Goal: Browse casually: Explore the website without a specific task or goal

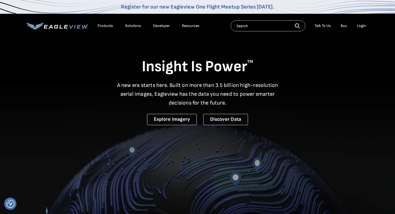
click at [115, 59] on div "Insight Is Power TM A new era starts here. Built on more than 3.5 billion high-…" at bounding box center [197, 81] width 343 height 88
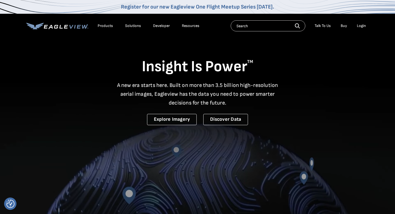
click at [115, 59] on h1 "Insight Is Power TM" at bounding box center [197, 66] width 343 height 19
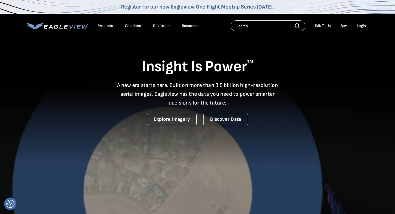
drag, startPoint x: 131, startPoint y: 65, endPoint x: 160, endPoint y: 156, distance: 95.9
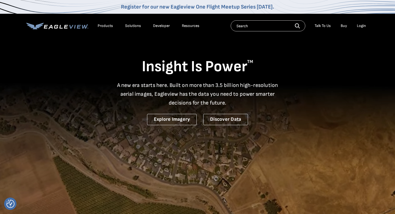
click at [160, 157] on section "Insight Is Power TM A new era starts here. Built on more than 3.5 billion high-…" at bounding box center [197, 137] width 395 height 274
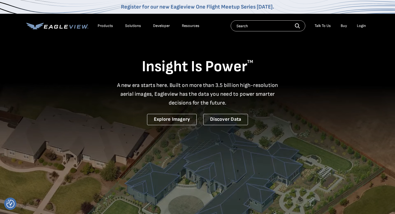
click at [309, 73] on h1 "Insight Is Power TM" at bounding box center [197, 66] width 343 height 19
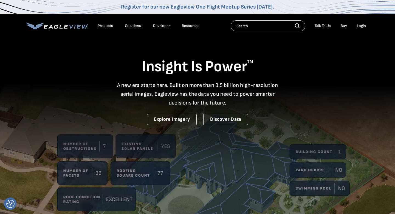
click at [364, 27] on div "Login" at bounding box center [361, 25] width 9 height 5
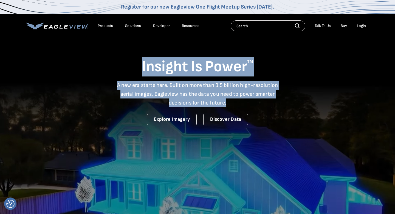
drag, startPoint x: 139, startPoint y: 66, endPoint x: 289, endPoint y: 108, distance: 156.0
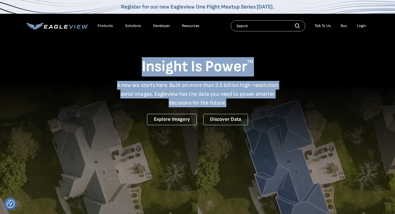
click at [289, 108] on div "Insight Is Power TM A new era starts here. Built on more than 3.5 billion high-…" at bounding box center [197, 81] width 343 height 88
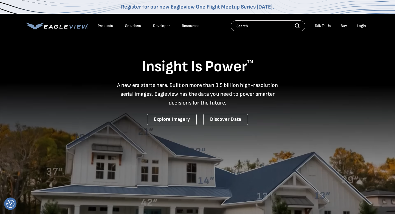
click at [289, 108] on div "Insight Is Power TM A new era starts here. Built on more than 3.5 billion high-…" at bounding box center [197, 81] width 343 height 88
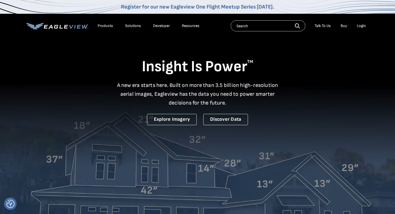
drag, startPoint x: 289, startPoint y: 108, endPoint x: 154, endPoint y: 66, distance: 142.1
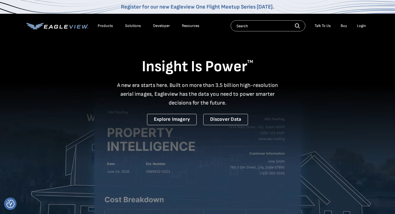
click at [154, 66] on div "Insight Is Power TM A new era starts here. Built on more than 3.5 billion high-…" at bounding box center [197, 81] width 343 height 88
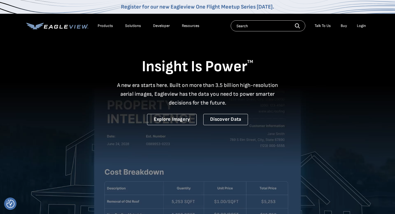
click at [154, 66] on h1 "Insight Is Power TM" at bounding box center [197, 66] width 343 height 19
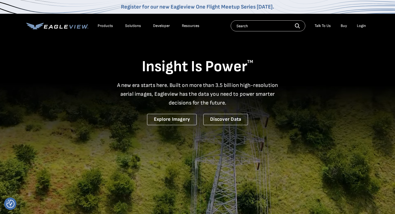
drag, startPoint x: 143, startPoint y: 66, endPoint x: 242, endPoint y: 108, distance: 108.4
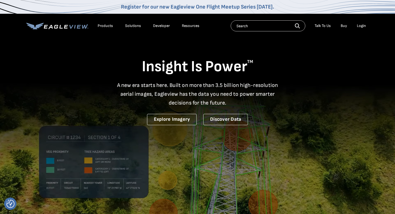
click at [242, 108] on div "Insight Is Power TM A new era starts here. Built on more than 3.5 billion high-…" at bounding box center [197, 81] width 343 height 88
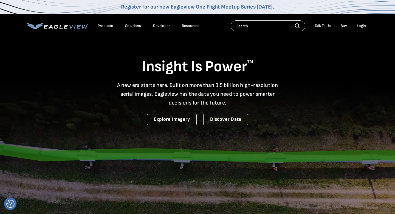
click at [242, 108] on div "Insight Is Power TM A new era starts here. Built on more than 3.5 billion high-…" at bounding box center [197, 81] width 343 height 88
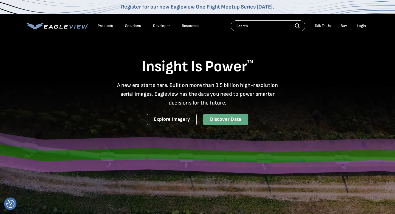
drag, startPoint x: 139, startPoint y: 64, endPoint x: 239, endPoint y: 120, distance: 114.6
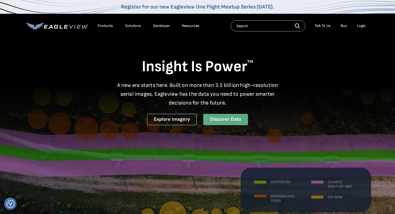
click at [239, 120] on div "Insight Is Power TM A new era starts here. Built on more than 3.5 billion high-…" at bounding box center [197, 81] width 343 height 88
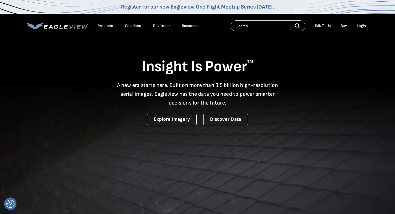
click at [237, 101] on p "A new era starts here. Built on more than 3.5 billion high-resolution aerial im…" at bounding box center [198, 94] width 168 height 26
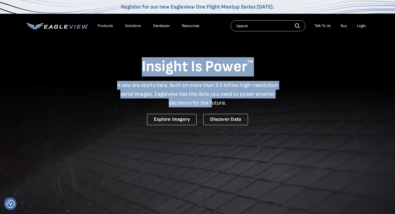
drag, startPoint x: 131, startPoint y: 56, endPoint x: 219, endPoint y: 109, distance: 102.7
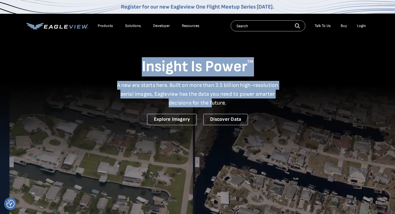
click at [219, 109] on div "Insight Is Power TM A new era starts here. Built on more than 3.5 billion high-…" at bounding box center [197, 81] width 343 height 88
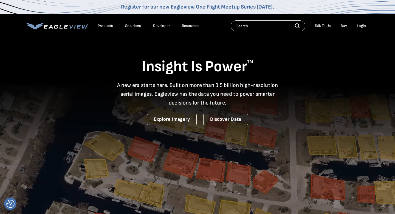
click at [232, 102] on p "A new era starts here. Built on more than 3.5 billion high-resolution aerial im…" at bounding box center [198, 94] width 168 height 26
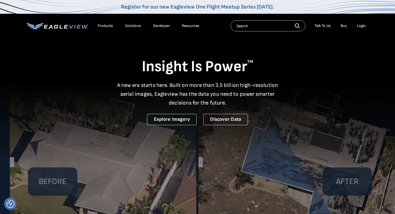
drag, startPoint x: 141, startPoint y: 63, endPoint x: 279, endPoint y: 136, distance: 155.9
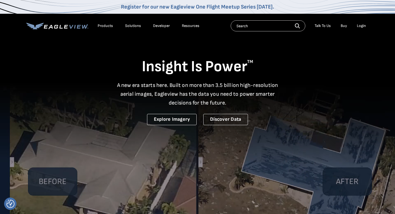
click at [279, 136] on section "Insight Is Power TM A new era starts here. Built on more than 3.5 billion high-…" at bounding box center [197, 137] width 395 height 274
click at [234, 105] on p "A new era starts here. Built on more than 3.5 billion high-resolution aerial im…" at bounding box center [198, 94] width 168 height 26
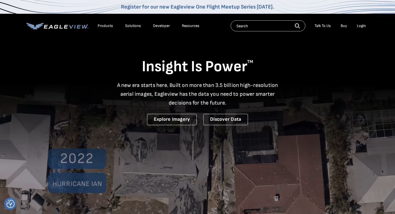
drag, startPoint x: 126, startPoint y: 56, endPoint x: 267, endPoint y: 118, distance: 153.6
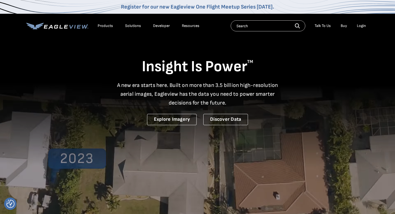
click at [267, 118] on div "Insight Is Power TM A new era starts here. Built on more than 3.5 billion high-…" at bounding box center [197, 81] width 343 height 88
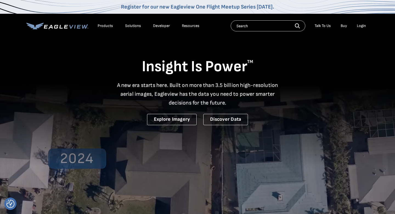
click at [253, 100] on p "A new era starts here. Built on more than 3.5 billion high-resolution aerial im…" at bounding box center [198, 94] width 168 height 26
drag, startPoint x: 140, startPoint y: 67, endPoint x: 272, endPoint y: 108, distance: 137.9
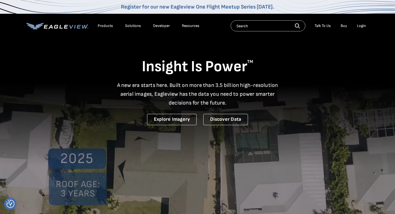
click at [272, 108] on div "Insight Is Power TM A new era starts here. Built on more than 3.5 billion high-…" at bounding box center [197, 81] width 343 height 88
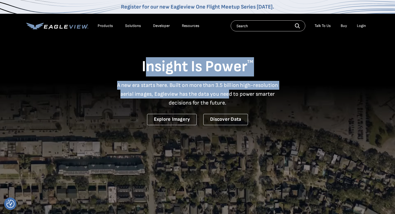
drag, startPoint x: 148, startPoint y: 70, endPoint x: 230, endPoint y: 95, distance: 86.2
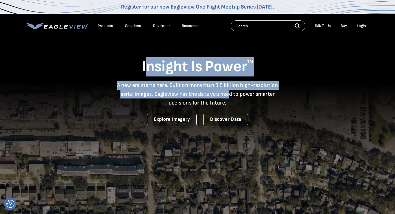
click at [230, 95] on div "Insight Is Power TM A new era starts here. Built on more than 3.5 billion high-…" at bounding box center [197, 81] width 343 height 88
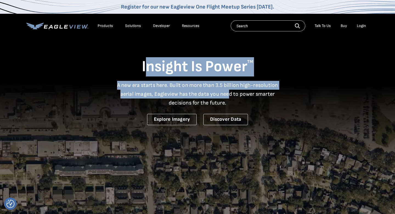
click at [230, 95] on p "A new era starts here. Built on more than 3.5 billion high-resolution aerial im…" at bounding box center [198, 94] width 168 height 26
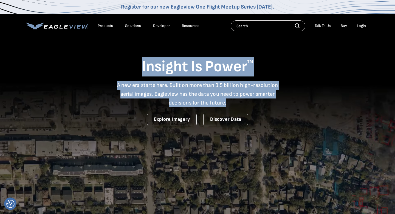
drag, startPoint x: 233, startPoint y: 105, endPoint x: 113, endPoint y: 54, distance: 130.4
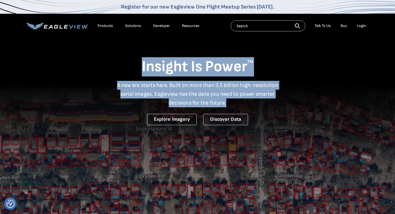
click at [113, 54] on div "Insight Is Power TM A new era starts here. Built on more than 3.5 billion high-…" at bounding box center [197, 81] width 343 height 88
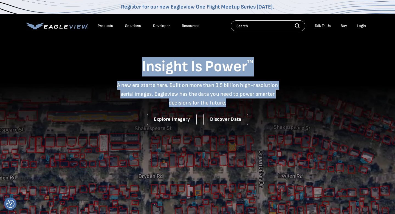
click at [113, 54] on div "Insight Is Power TM A new era starts here. Built on more than 3.5 billion high-…" at bounding box center [197, 81] width 343 height 88
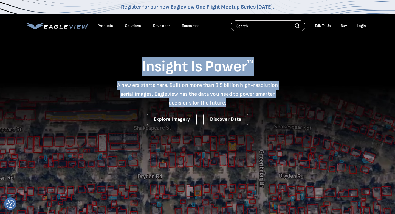
drag, startPoint x: 128, startPoint y: 59, endPoint x: 255, endPoint y: 99, distance: 133.0
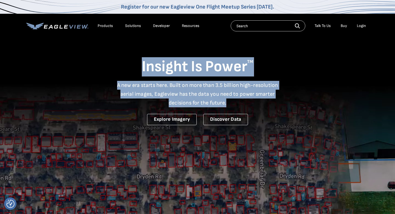
click at [255, 99] on div "Insight Is Power TM A new era starts here. Built on more than 3.5 billion high-…" at bounding box center [197, 81] width 343 height 88
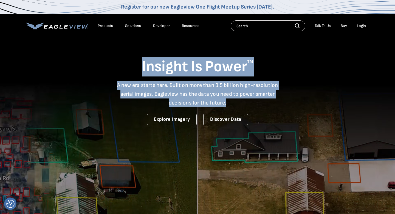
click at [255, 99] on p "A new era starts here. Built on more than 3.5 billion high-resolution aerial im…" at bounding box center [198, 94] width 168 height 26
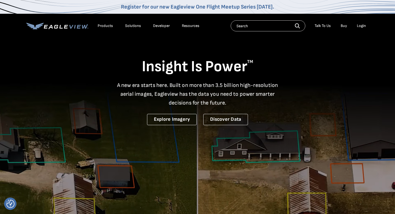
drag, startPoint x: 145, startPoint y: 65, endPoint x: 256, endPoint y: 115, distance: 121.7
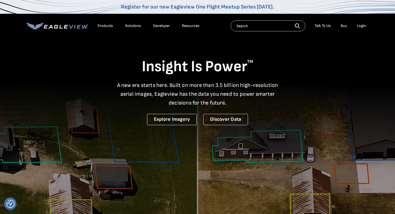
click at [256, 115] on div "Insight Is Power TM A new era starts here. Built on more than 3.5 billion high-…" at bounding box center [197, 81] width 343 height 88
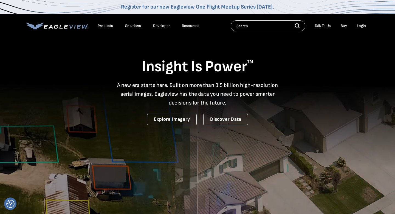
click at [256, 115] on div "Insight Is Power TM A new era starts here. Built on more than 3.5 billion high-…" at bounding box center [197, 81] width 343 height 88
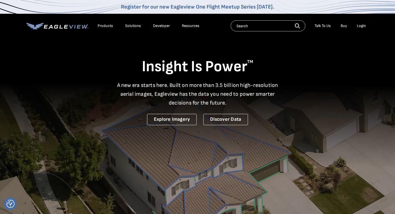
drag, startPoint x: 136, startPoint y: 70, endPoint x: 249, endPoint y: 115, distance: 122.0
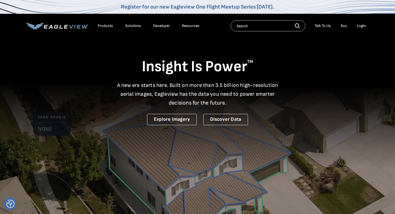
click at [249, 115] on div "Insight Is Power TM A new era starts here. Built on more than 3.5 billion high-…" at bounding box center [197, 81] width 343 height 88
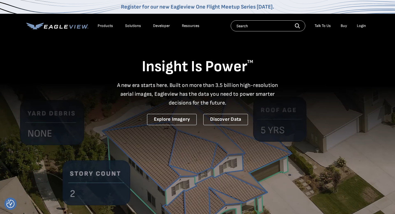
click at [249, 115] on div "Insight Is Power TM A new era starts here. Built on more than 3.5 billion high-…" at bounding box center [197, 81] width 343 height 88
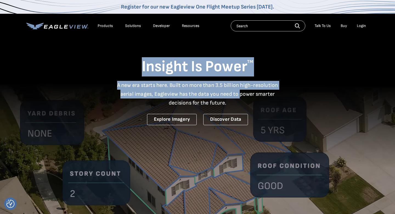
drag, startPoint x: 126, startPoint y: 62, endPoint x: 244, endPoint y: 97, distance: 122.9
click at [244, 97] on div "Insight Is Power TM A new era starts here. Built on more than 3.5 billion high-…" at bounding box center [197, 81] width 343 height 88
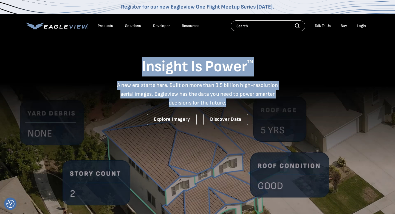
drag, startPoint x: 244, startPoint y: 101, endPoint x: 130, endPoint y: 49, distance: 124.7
click at [131, 48] on div "Insight Is Power TM A new era starts here. Built on more than 3.5 billion high-…" at bounding box center [197, 81] width 343 height 88
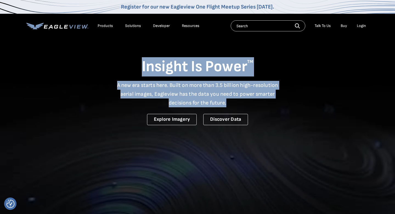
click at [130, 49] on div "Insight Is Power TM A new era starts here. Built on more than 3.5 billion high-…" at bounding box center [197, 81] width 343 height 88
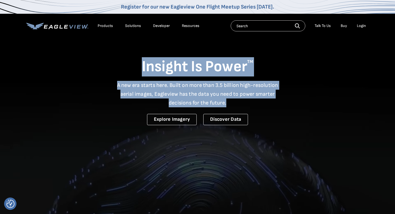
drag, startPoint x: 134, startPoint y: 57, endPoint x: 263, endPoint y: 113, distance: 141.2
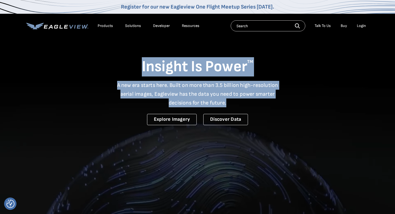
click at [263, 113] on div "Insight Is Power TM A new era starts here. Built on more than 3.5 billion high-…" at bounding box center [197, 81] width 343 height 88
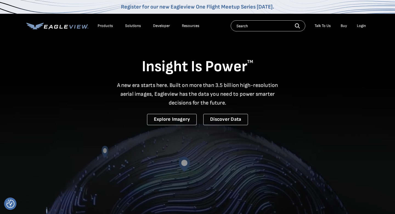
click at [263, 113] on div "Insight Is Power TM A new era starts here. Built on more than 3.5 billion high-…" at bounding box center [197, 81] width 343 height 88
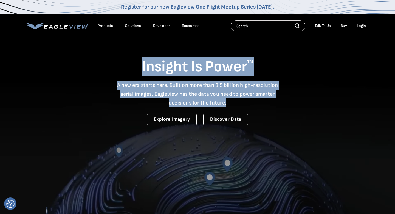
drag, startPoint x: 122, startPoint y: 59, endPoint x: 347, endPoint y: 143, distance: 240.3
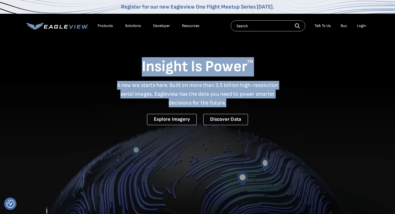
click at [341, 140] on section "Insight Is Power TM A new era starts here. Built on more than 3.5 billion high-…" at bounding box center [197, 137] width 395 height 274
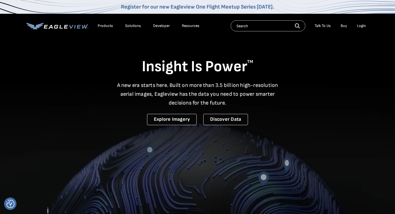
click at [285, 124] on div "Insight Is Power TM A new era starts here. Built on more than 3.5 billion high-…" at bounding box center [197, 81] width 343 height 88
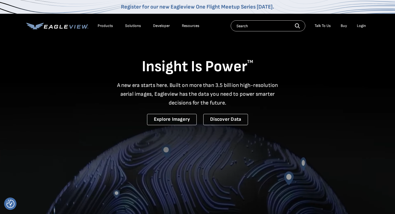
drag, startPoint x: 138, startPoint y: 66, endPoint x: 267, endPoint y: 132, distance: 144.1
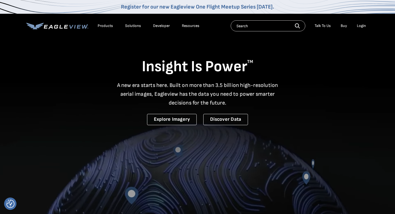
click at [267, 132] on section "Insight Is Power TM A new era starts here. Built on more than 3.5 billion high-…" at bounding box center [197, 137] width 395 height 274
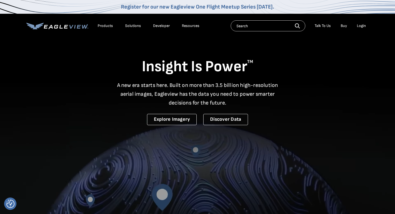
click at [267, 132] on video at bounding box center [197, 137] width 395 height 274
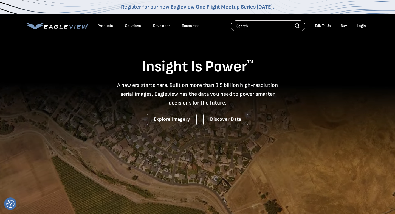
click at [218, 88] on p "A new era starts here. Built on more than 3.5 billion high-resolution aerial im…" at bounding box center [198, 94] width 168 height 26
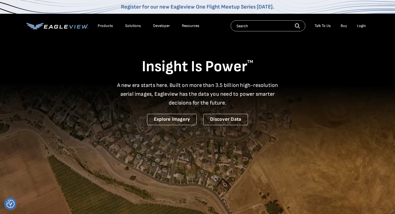
drag, startPoint x: 139, startPoint y: 66, endPoint x: 278, endPoint y: 136, distance: 155.5
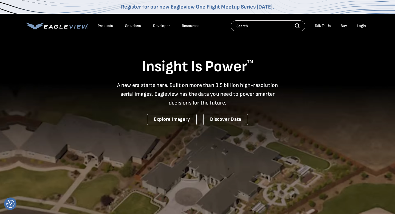
click at [278, 136] on section "Insight Is Power TM A new era starts here. Built on more than 3.5 billion high-…" at bounding box center [197, 137] width 395 height 274
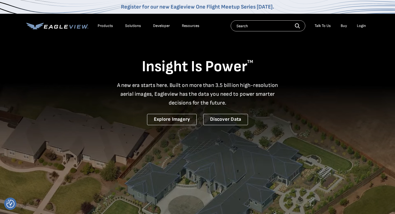
click at [247, 96] on p "A new era starts here. Built on more than 3.5 billion high-resolution aerial im…" at bounding box center [198, 94] width 168 height 26
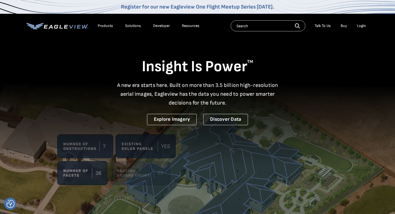
drag, startPoint x: 141, startPoint y: 64, endPoint x: 260, endPoint y: 121, distance: 132.0
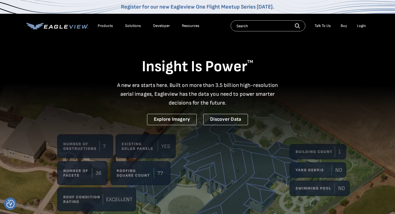
click at [260, 121] on div "Insight Is Power TM A new era starts here. Built on more than 3.5 billion high-…" at bounding box center [197, 81] width 343 height 88
click at [260, 120] on div "Insight Is Power TM A new era starts here. Built on more than 3.5 billion high-…" at bounding box center [197, 81] width 343 height 88
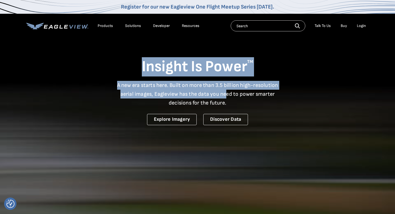
drag, startPoint x: 132, startPoint y: 55, endPoint x: 252, endPoint y: 107, distance: 130.5
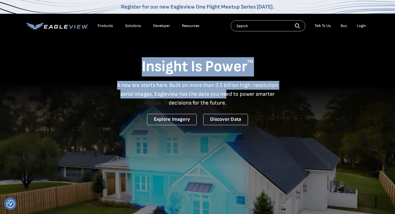
click at [252, 107] on div "Insight Is Power TM A new era starts here. Built on more than 3.5 billion high-…" at bounding box center [197, 81] width 343 height 88
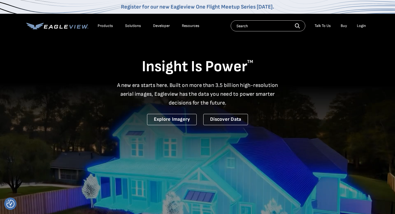
click at [253, 108] on div "Insight Is Power TM A new era starts here. Built on more than 3.5 billion high-…" at bounding box center [197, 81] width 343 height 88
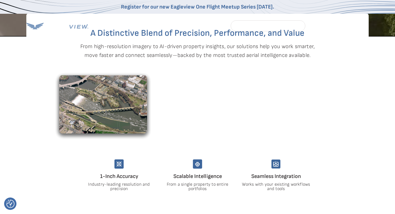
scroll to position [277, 0]
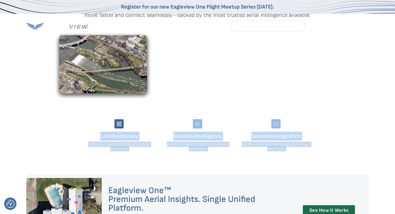
drag, startPoint x: 96, startPoint y: 134, endPoint x: 321, endPoint y: 185, distance: 231.2
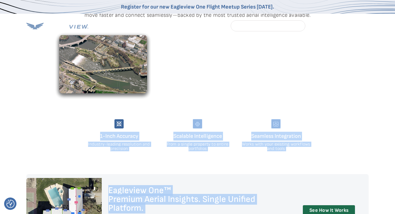
click at [279, 141] on div "Seamless Integration Works with your existing workflows and tools" at bounding box center [276, 135] width 70 height 32
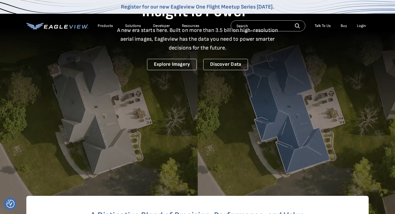
scroll to position [0, 0]
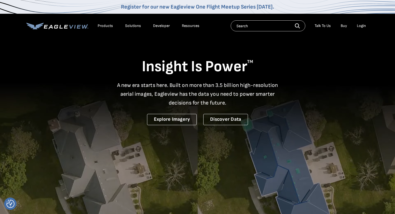
drag, startPoint x: 142, startPoint y: 67, endPoint x: 309, endPoint y: 118, distance: 174.3
click at [309, 118] on div "Insight Is Power TM A new era starts here. Built on more than 3.5 billion high-…" at bounding box center [197, 81] width 343 height 88
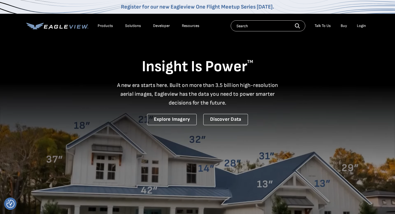
click at [309, 118] on div "Insight Is Power TM A new era starts here. Built on more than 3.5 billion high-…" at bounding box center [197, 81] width 343 height 88
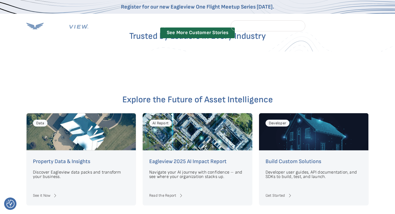
scroll to position [895, 0]
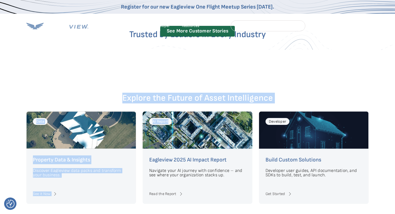
drag, startPoint x: 117, startPoint y: 80, endPoint x: 188, endPoint y: 130, distance: 87.0
click at [187, 130] on div "Explore the Future of Asset Intelligence Data Property Data & Insights Discover…" at bounding box center [197, 153] width 395 height 154
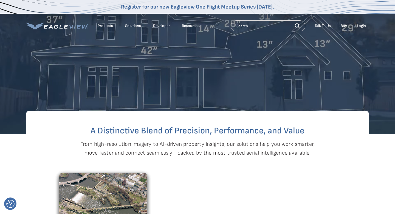
scroll to position [0, 0]
